Goal: Information Seeking & Learning: Learn about a topic

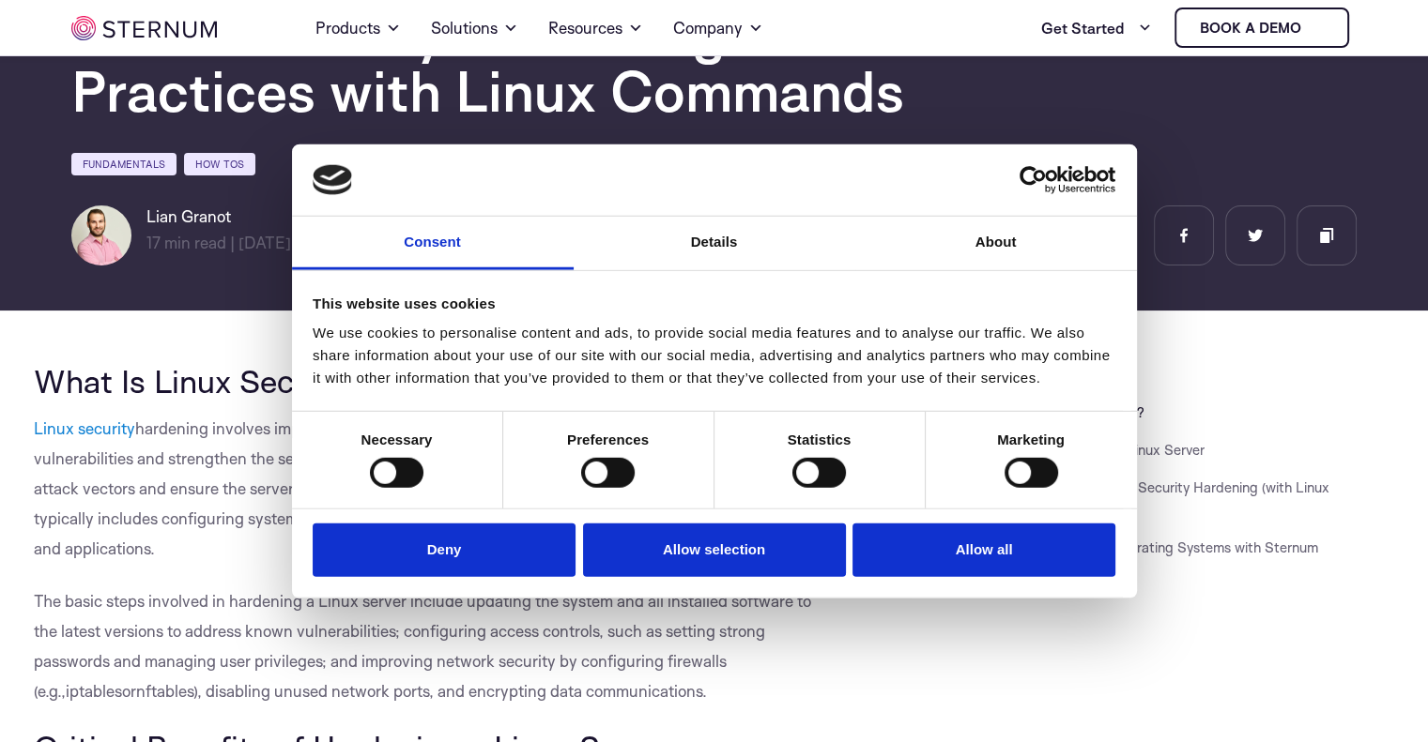
scroll to position [164, 0]
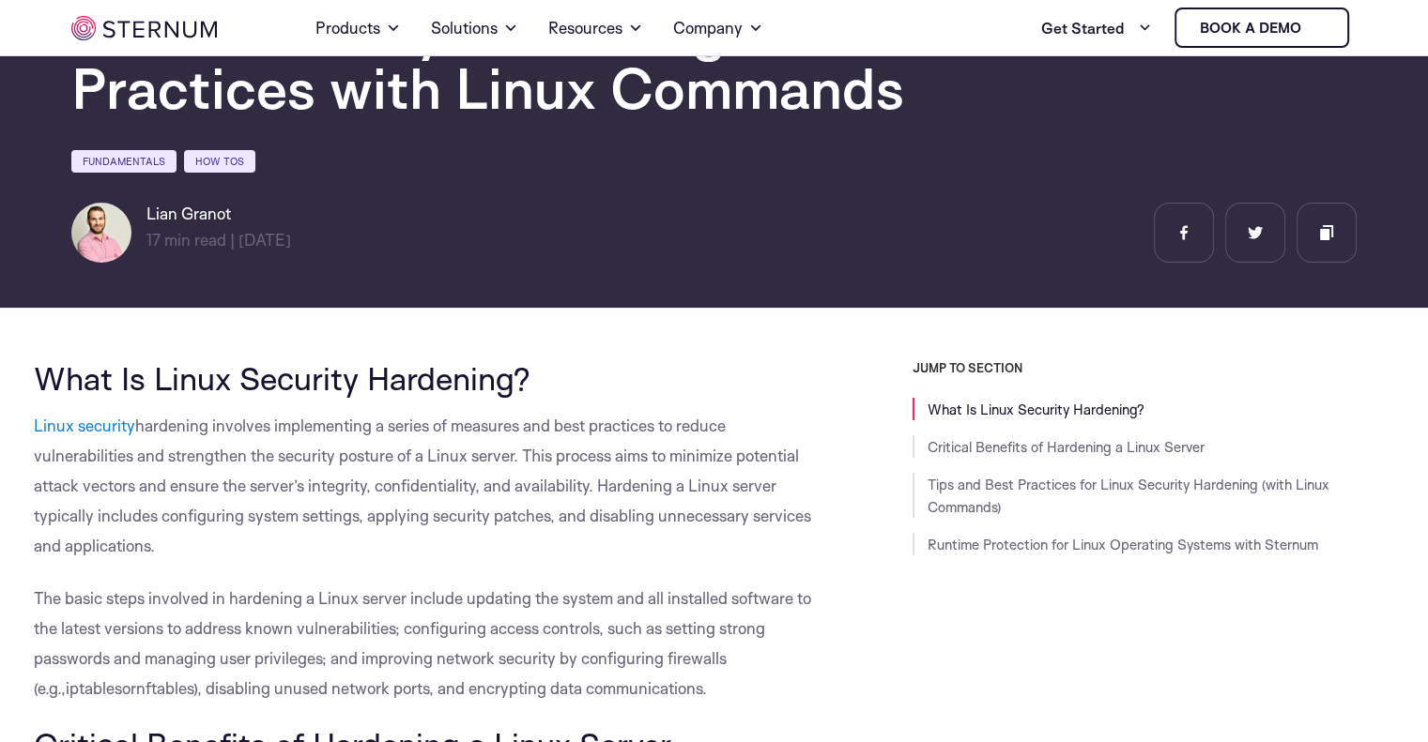
click at [512, 556] on p "Linux security hardening involves implementing a series of measures and best pr…" at bounding box center [431, 486] width 794 height 150
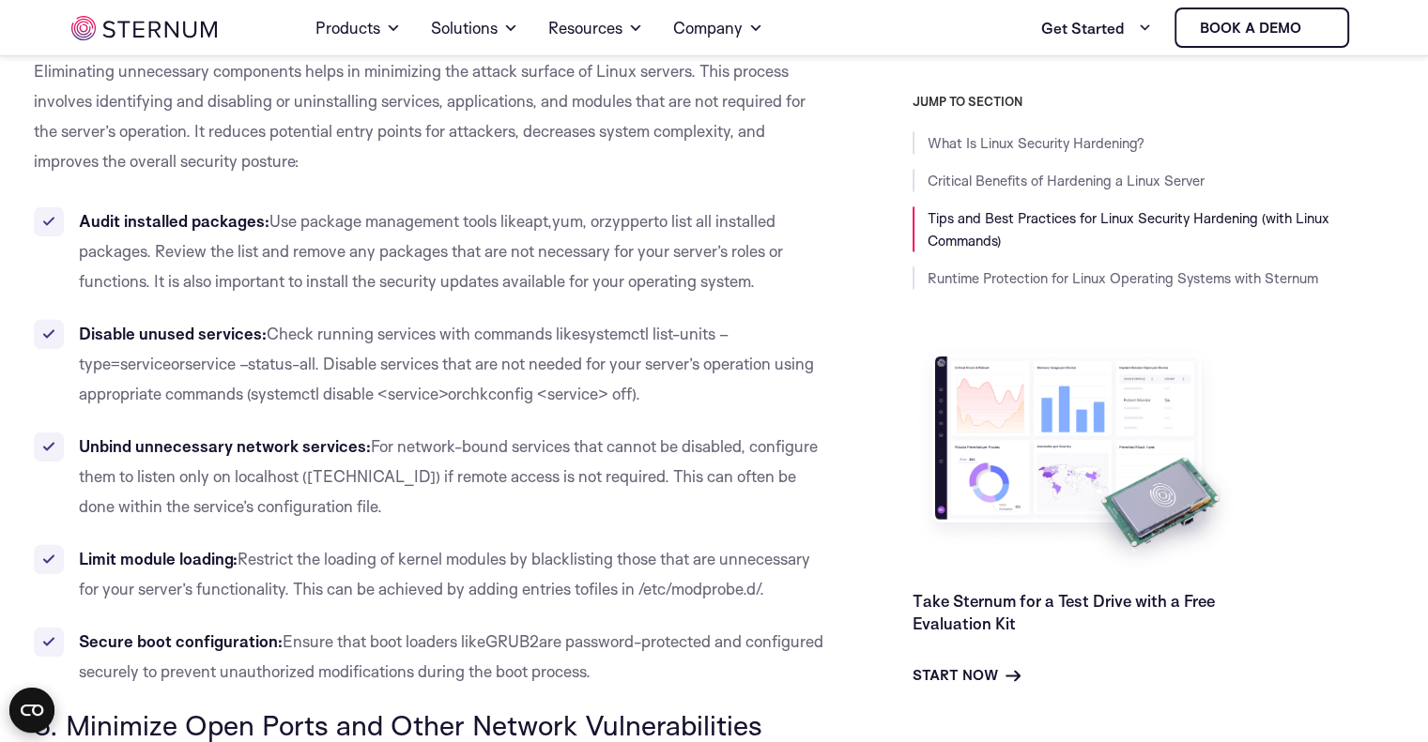
scroll to position [2712, 0]
click at [651, 630] on li "Secure boot configuration: Ensure that boot loaders like GRUB2 are password-pro…" at bounding box center [431, 656] width 794 height 60
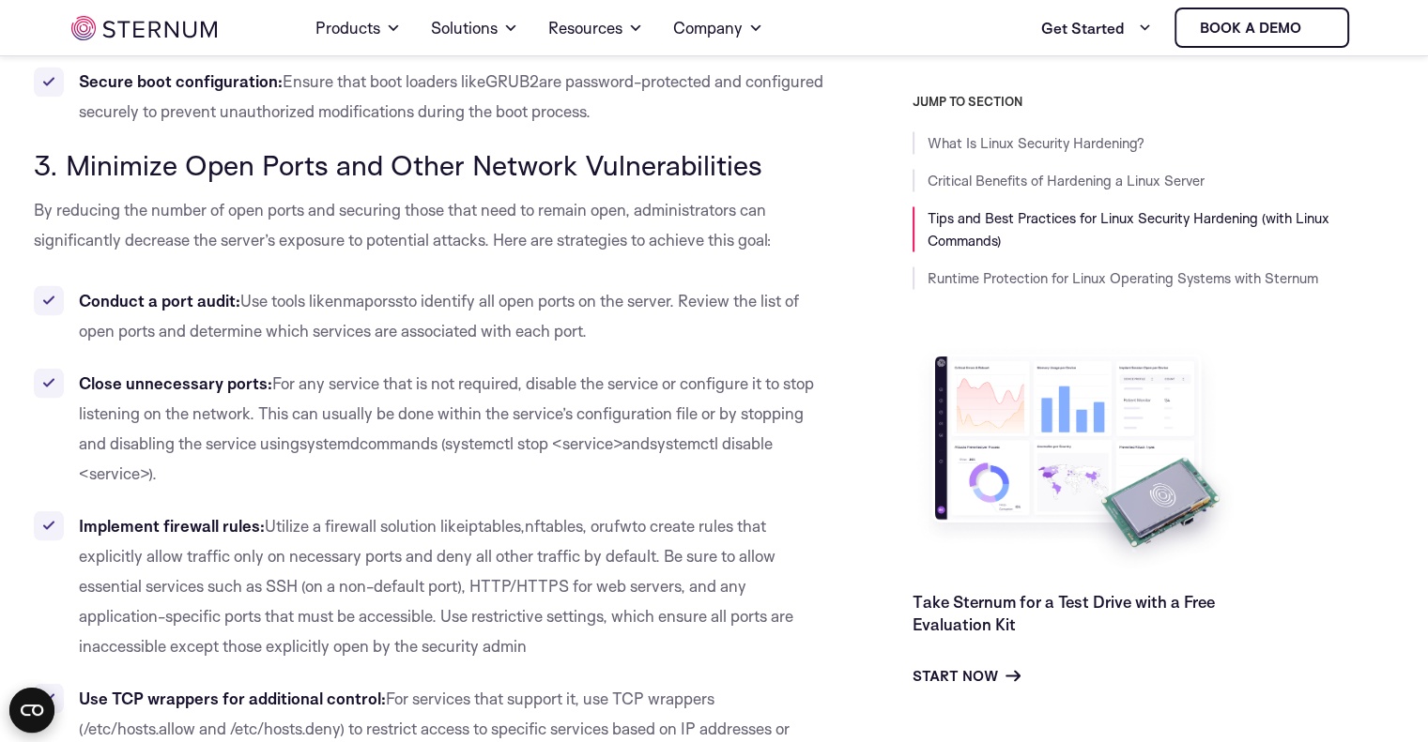
scroll to position [3284, 0]
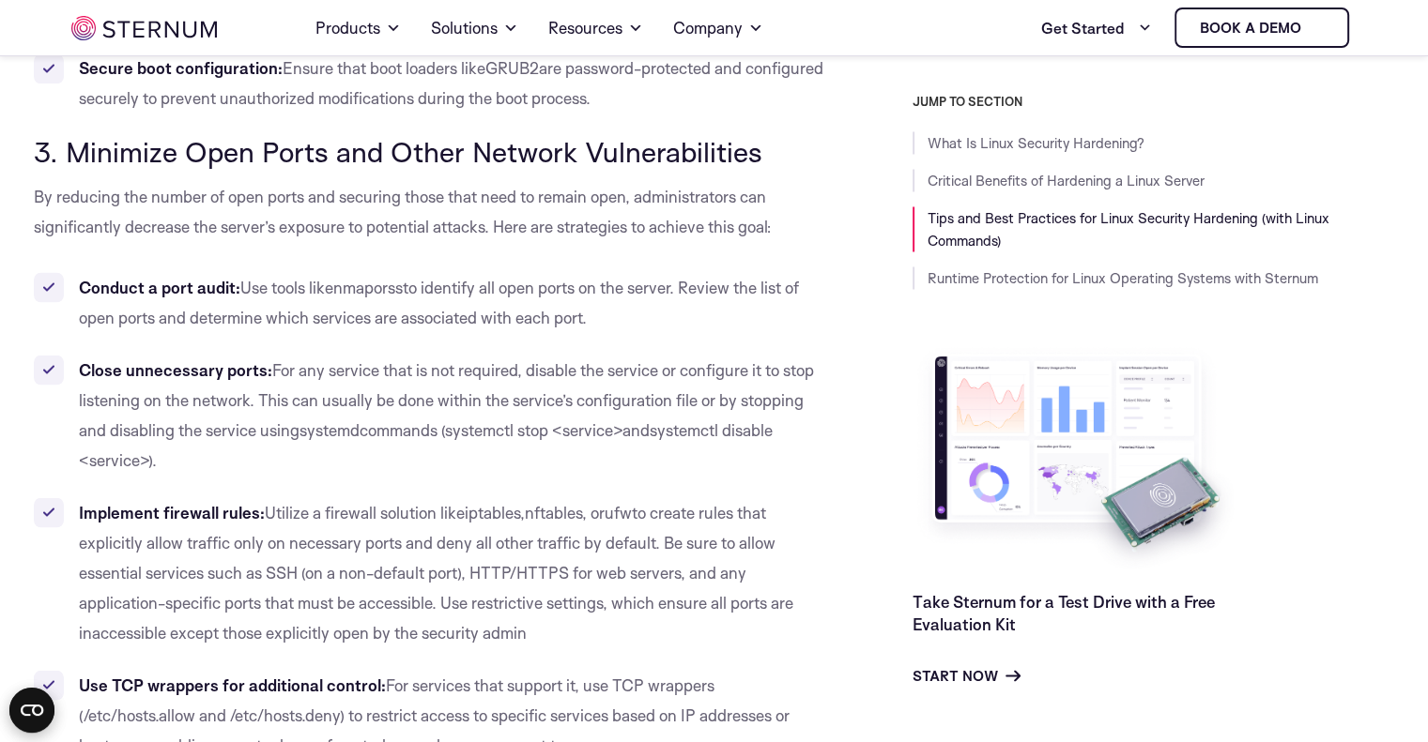
click at [680, 626] on li "Implement firewall rules: Utilize a firewall solution like iptables , nftables …" at bounding box center [431, 572] width 794 height 150
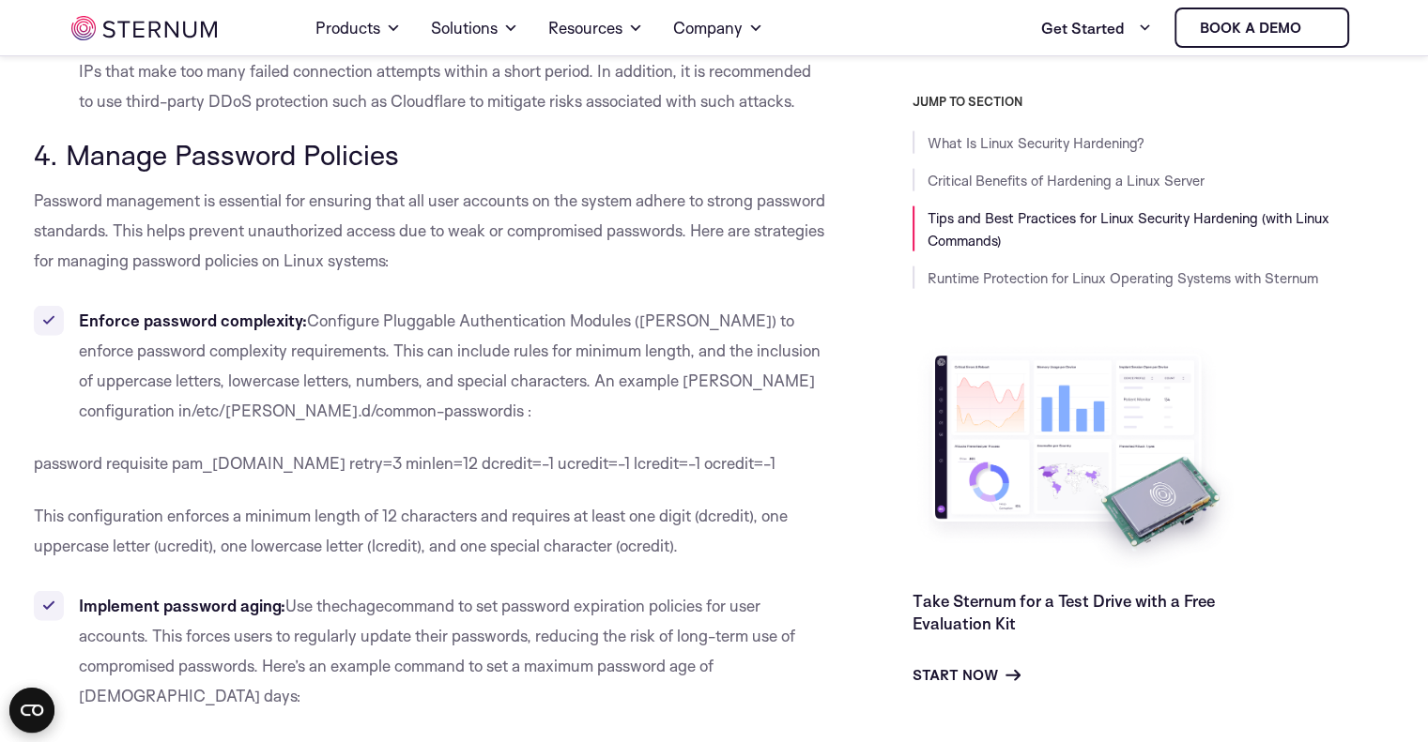
scroll to position [4389, 0]
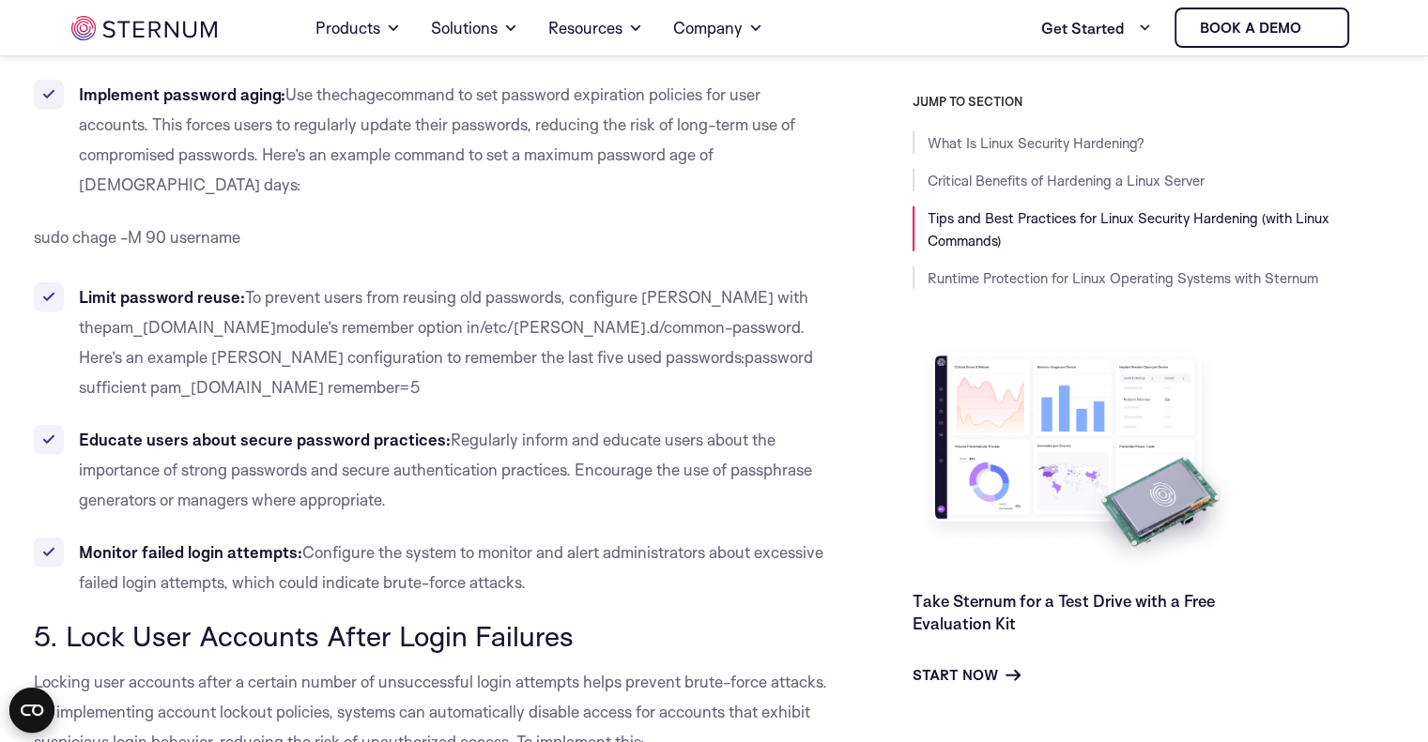
scroll to position [4810, 0]
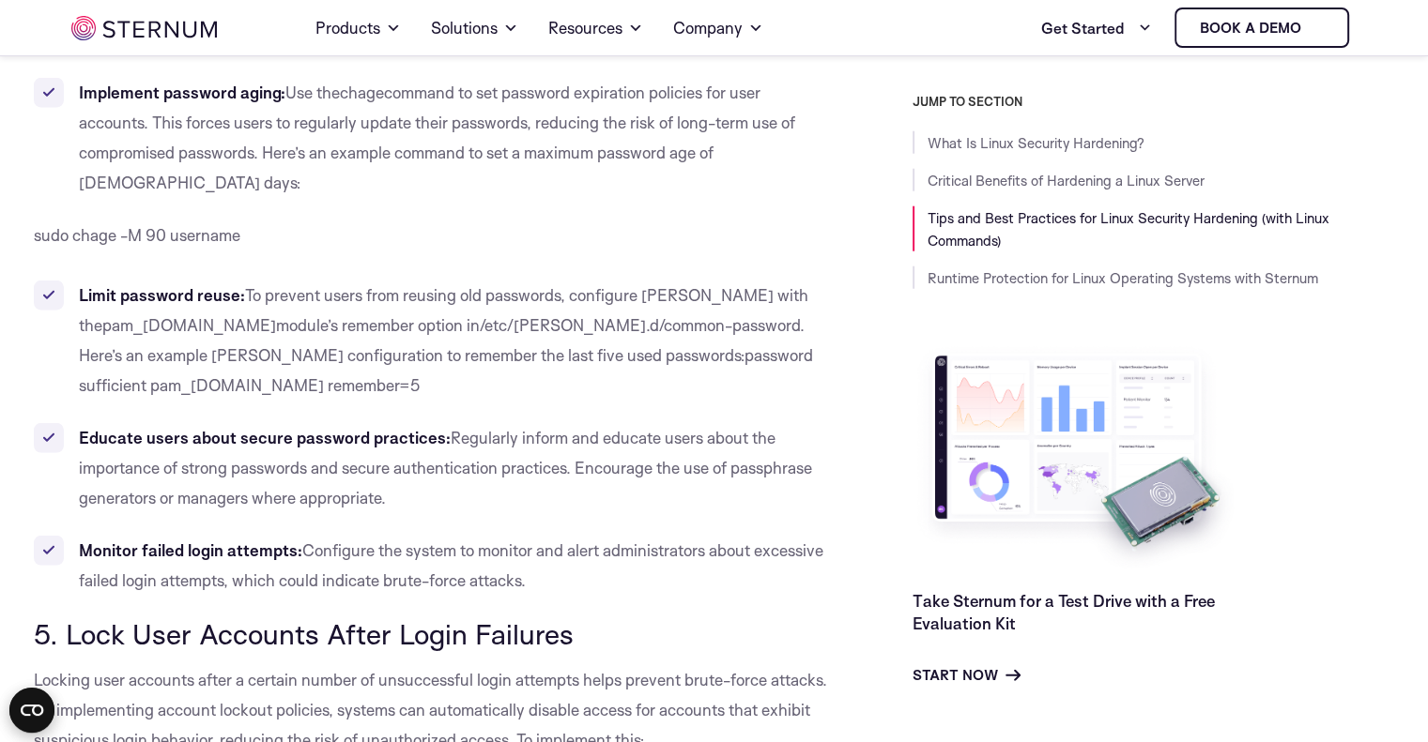
click at [696, 670] on span "Locking user accounts after a certain number of unsuccessful login attempts hel…" at bounding box center [430, 710] width 793 height 80
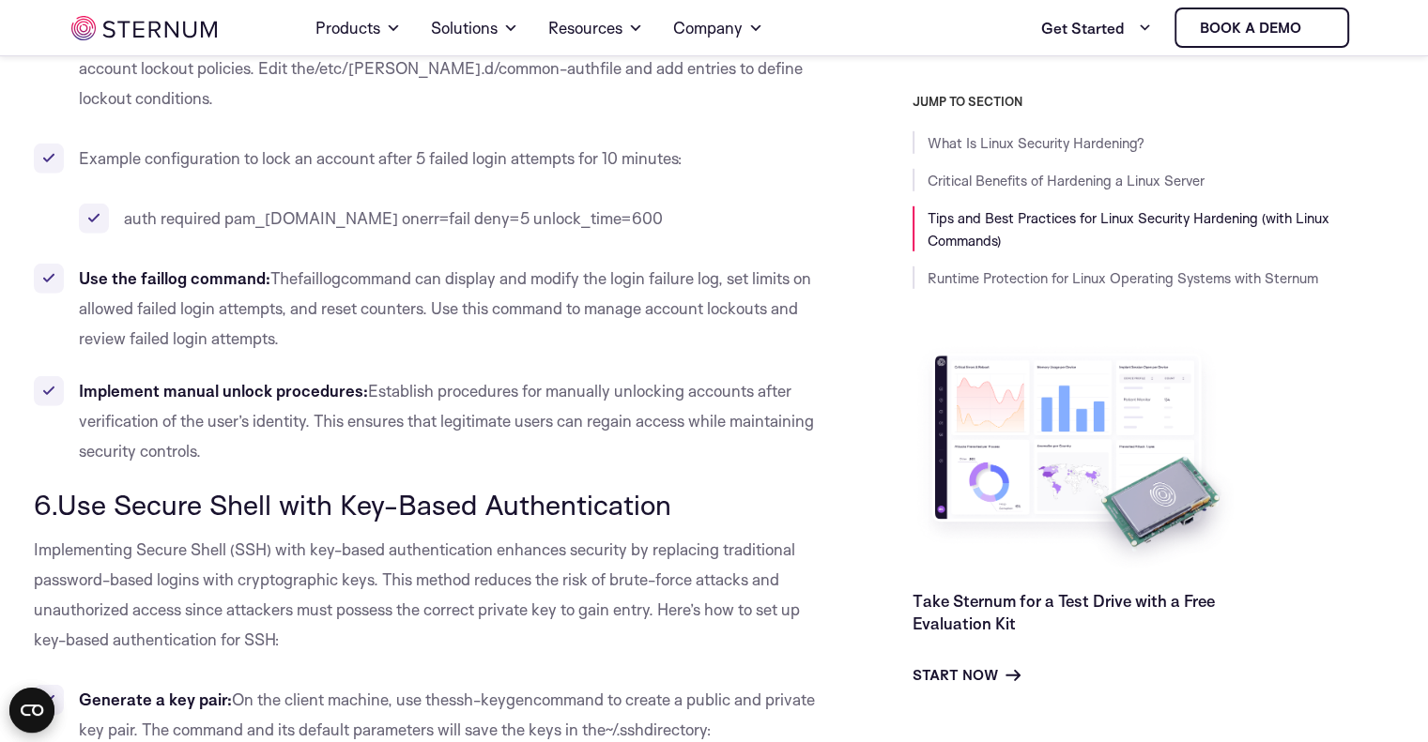
scroll to position [5620, 0]
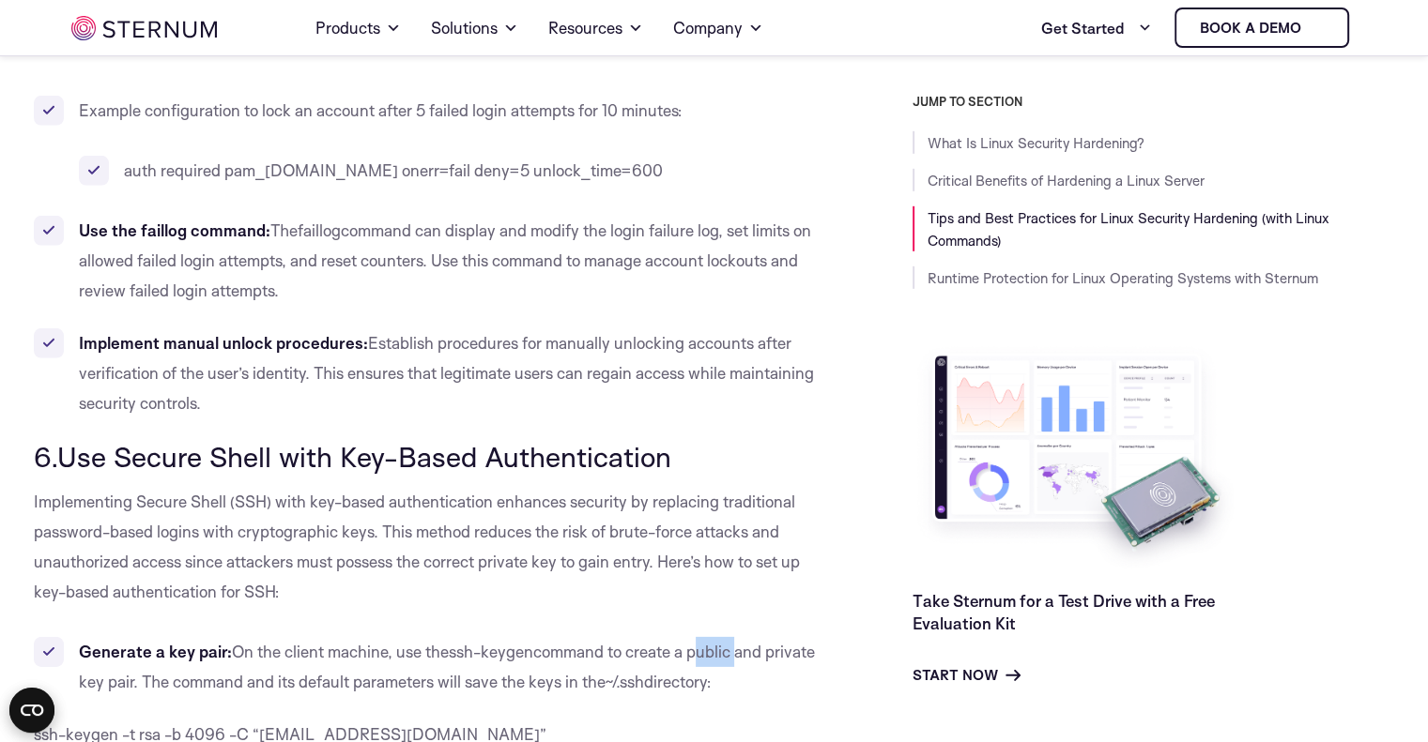
click at [641, 720] on p "ssh-keygen -t rsa -b 4096 -C “[EMAIL_ADDRESS][DOMAIN_NAME]”" at bounding box center [431, 735] width 794 height 30
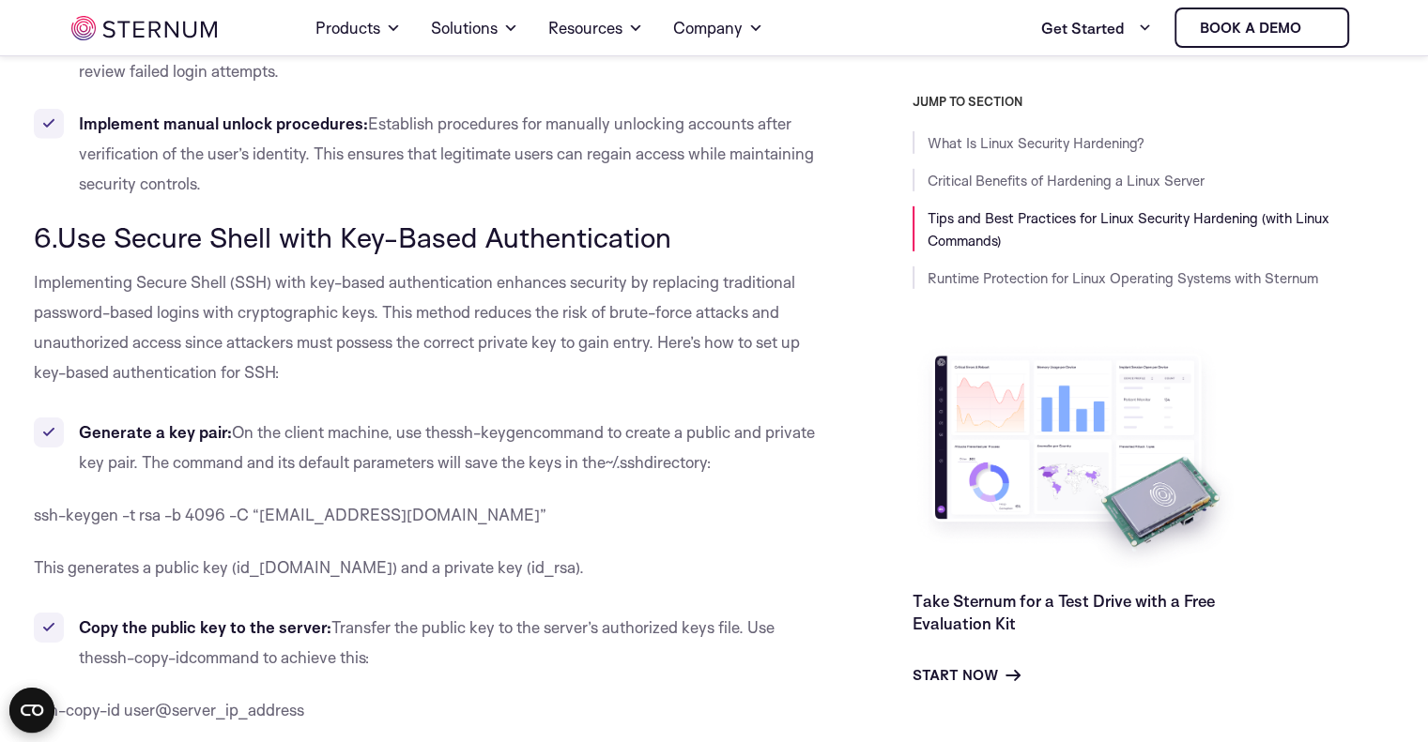
scroll to position [5854, 0]
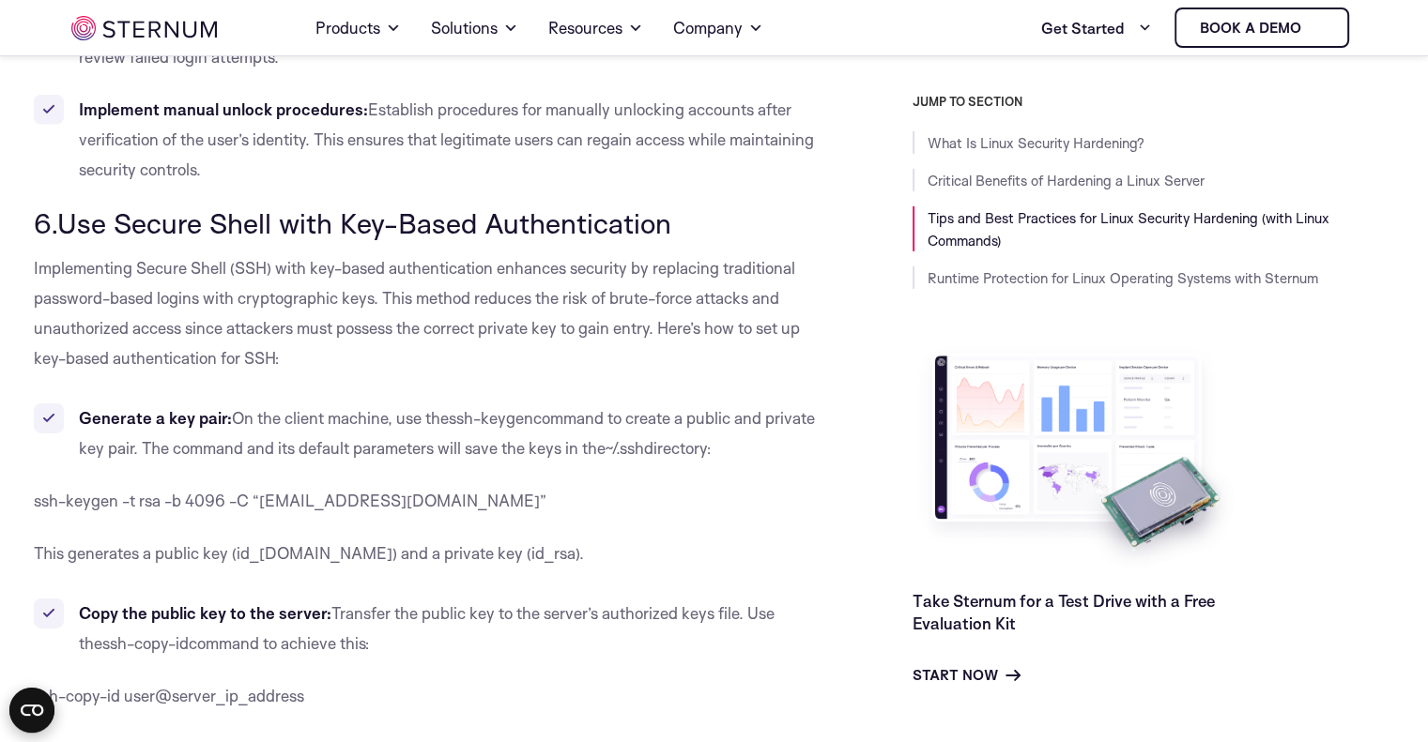
click at [655, 739] on span "file on the server:" at bounding box center [627, 749] width 122 height 20
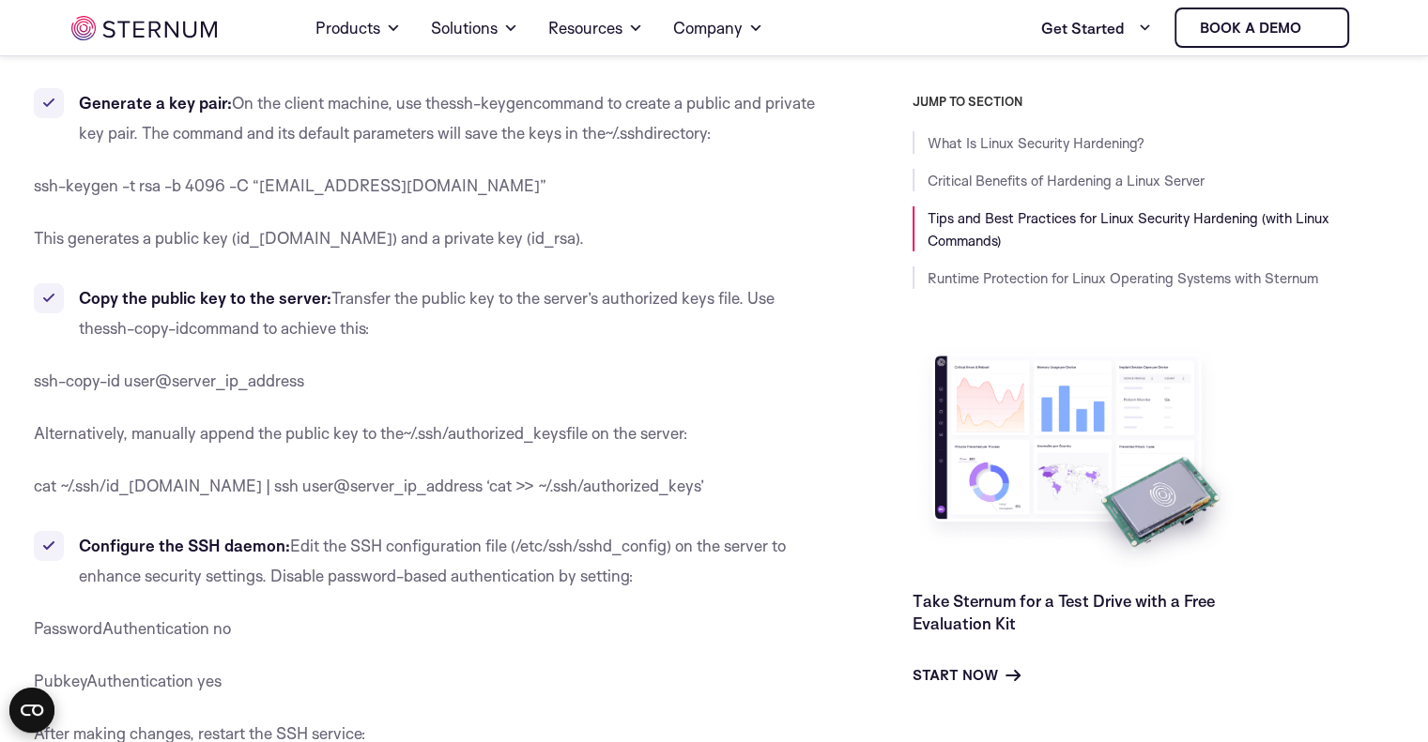
scroll to position [6169, 0]
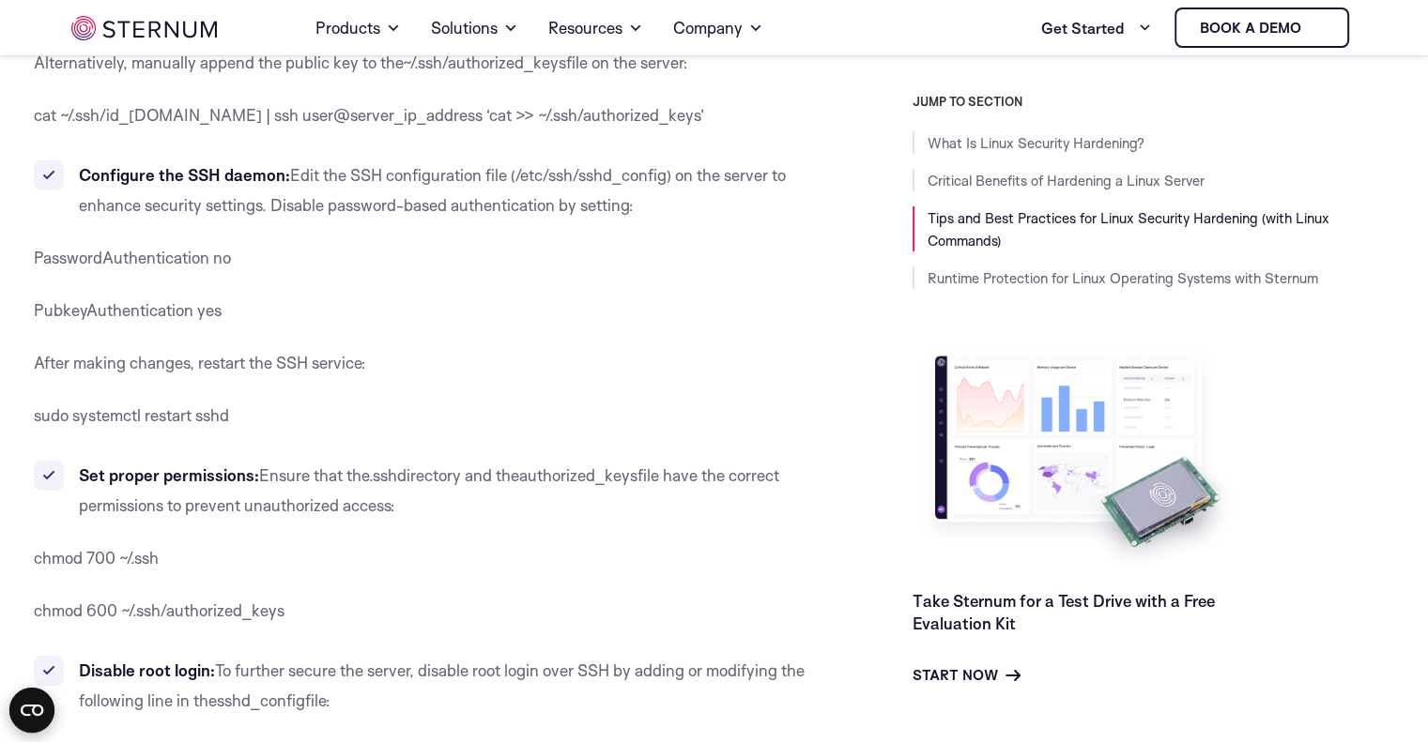
scroll to position [6539, 0]
click at [704, 544] on p "chmod 700 ~/.ssh" at bounding box center [431, 559] width 794 height 30
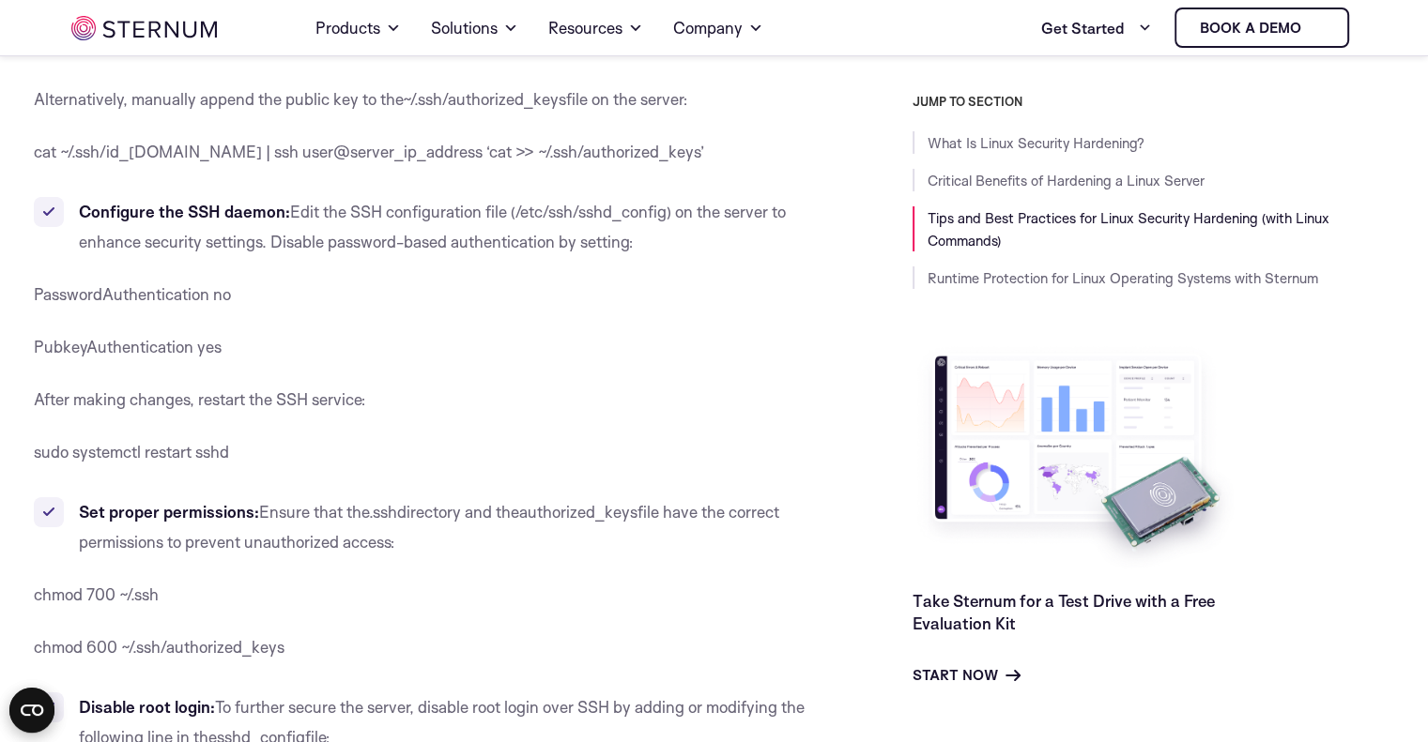
scroll to position [6503, 0]
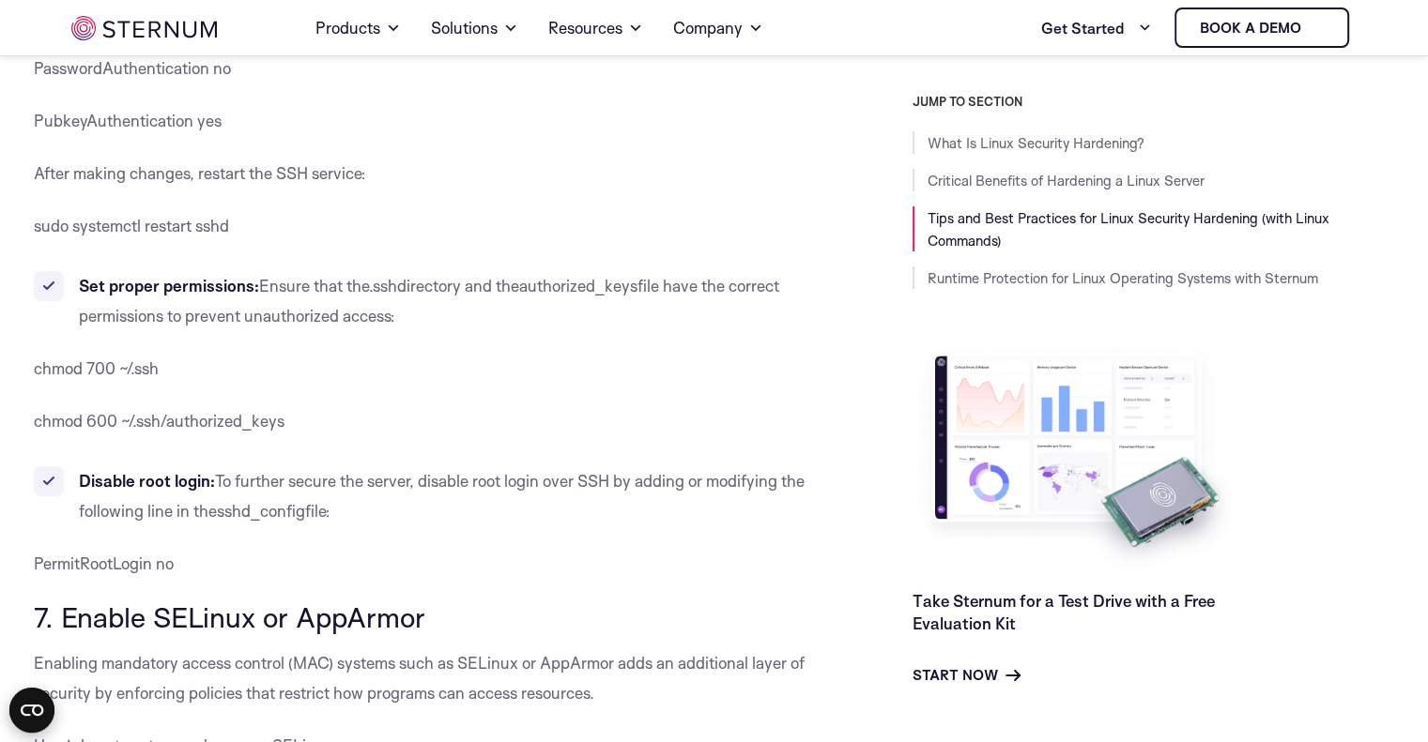
scroll to position [6730, 0]
click at [514, 648] on p "Enabling mandatory access control (MAC) systems such as SELinux or AppArmor add…" at bounding box center [431, 678] width 794 height 60
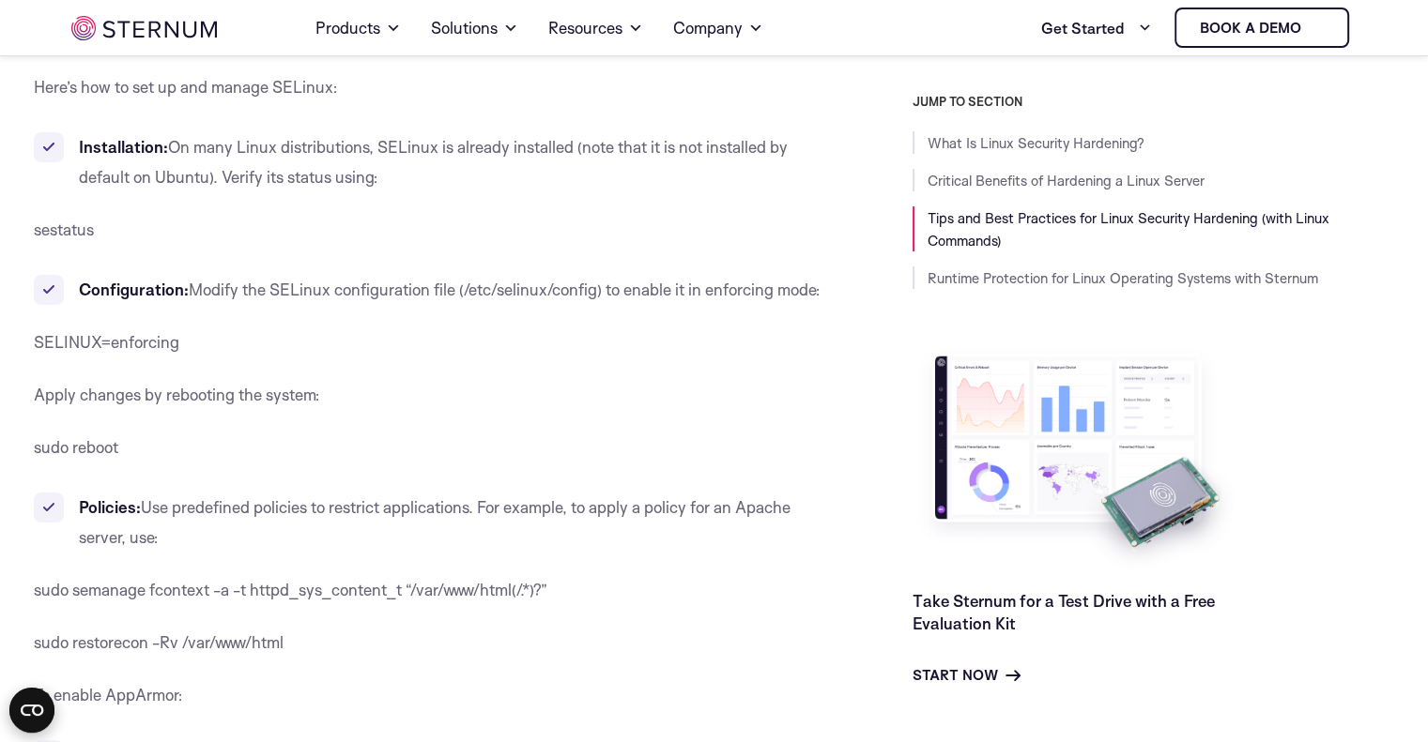
scroll to position [7388, 0]
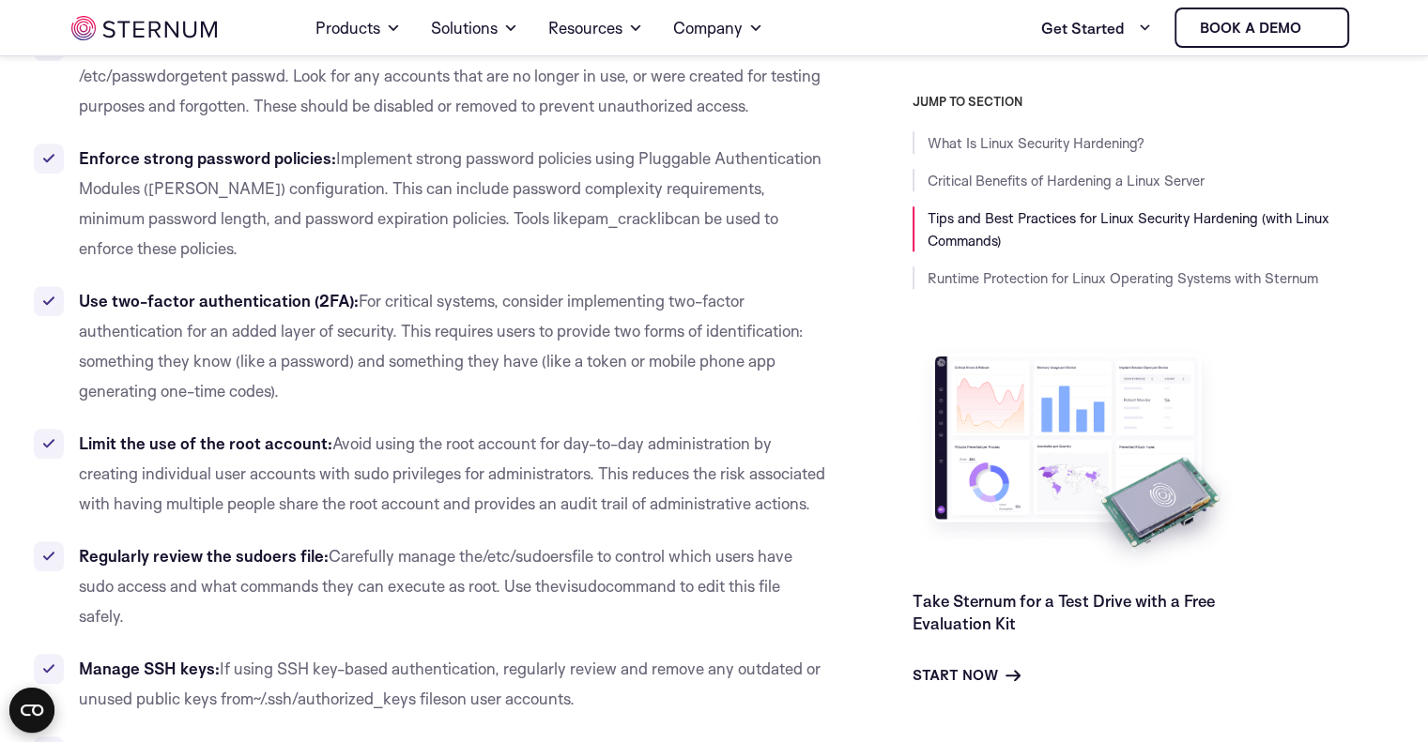
scroll to position [8794, 0]
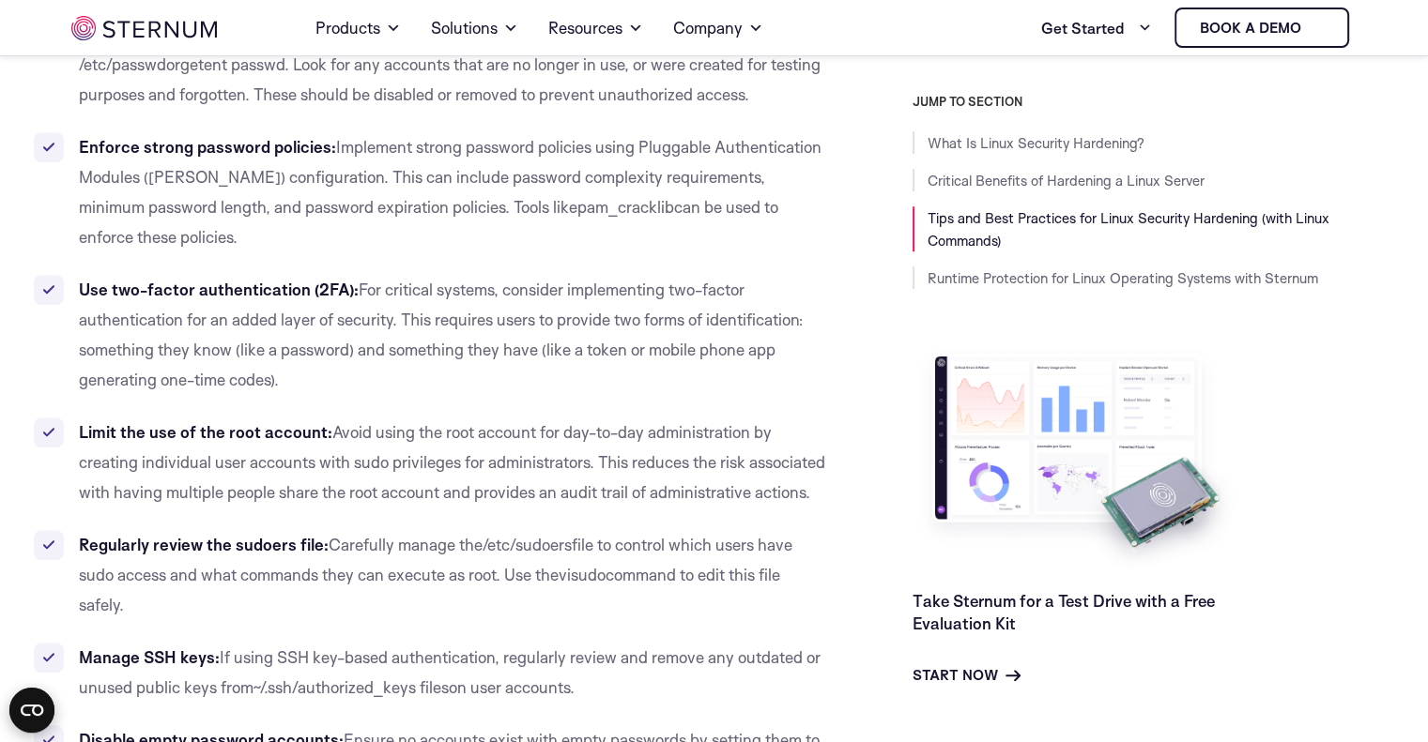
click at [478, 632] on ul "Audit user accounts: Regularly audit all user accounts on the system using comm…" at bounding box center [431, 444] width 794 height 849
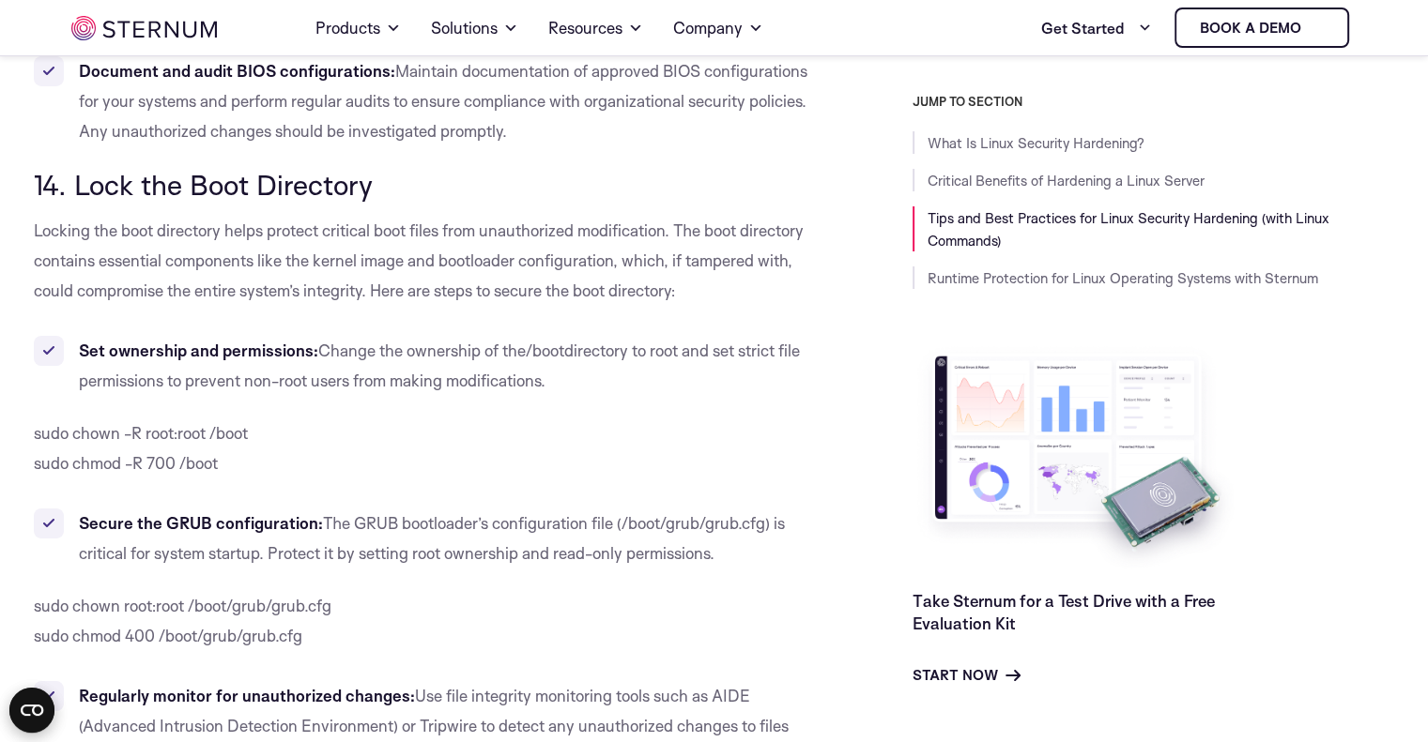
scroll to position [13945, 0]
click at [546, 687] on span "Use file integrity monitoring tools such as AIDE (Advanced Intrusion Detection …" at bounding box center [434, 727] width 710 height 80
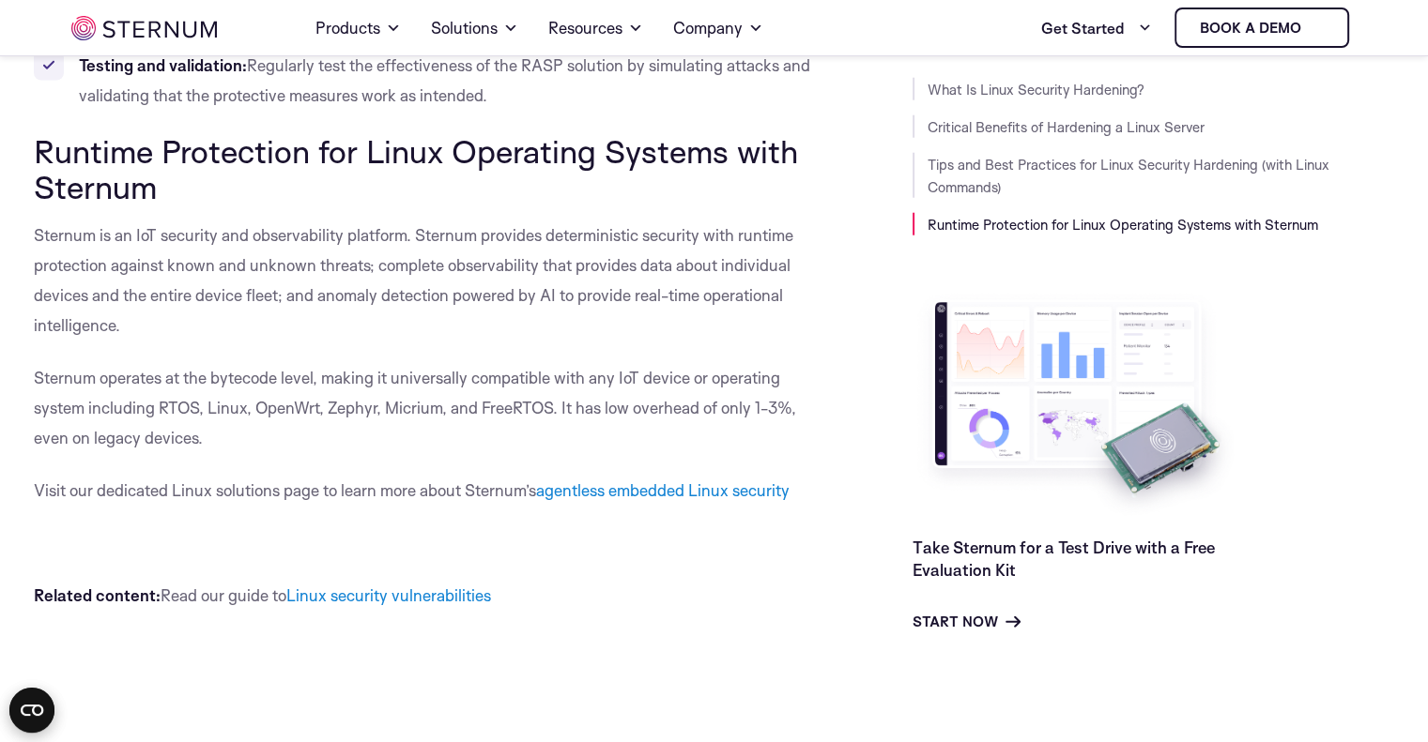
scroll to position [19144, 0]
